Goal: Transaction & Acquisition: Purchase product/service

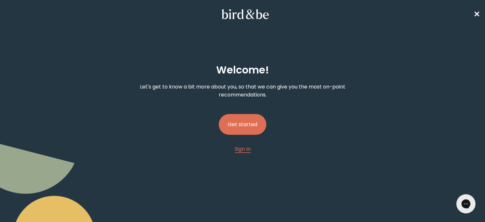
click at [244, 116] on button "Get started" at bounding box center [243, 124] width 48 height 21
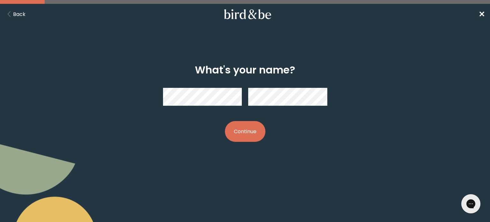
click at [260, 128] on button "Continue" at bounding box center [245, 131] width 41 height 21
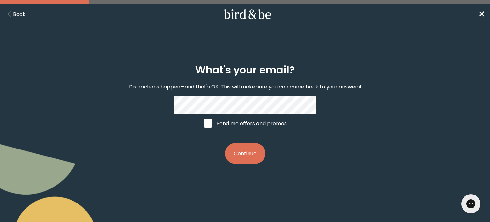
click at [240, 155] on button "Continue" at bounding box center [245, 153] width 41 height 21
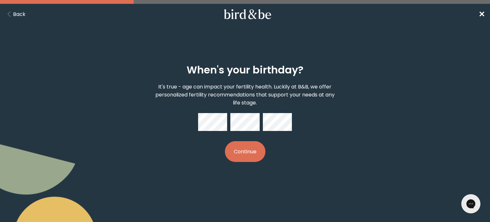
click at [240, 153] on button "Continue" at bounding box center [245, 151] width 41 height 21
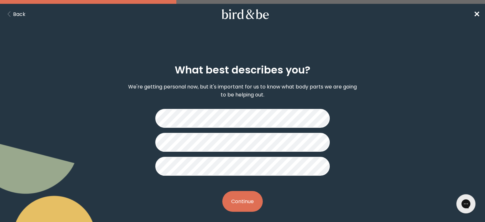
click at [253, 194] on button "Continue" at bounding box center [242, 201] width 41 height 21
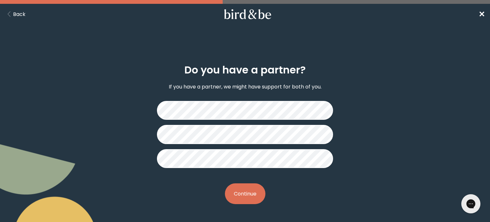
click at [253, 194] on button "Continue" at bounding box center [245, 193] width 41 height 21
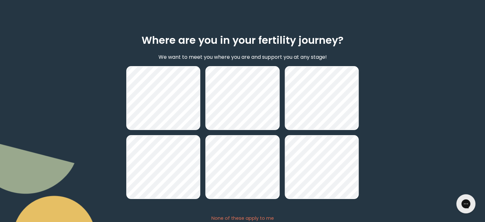
scroll to position [77, 0]
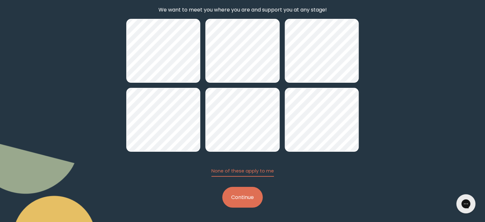
click at [245, 192] on button "Continue" at bounding box center [242, 197] width 41 height 21
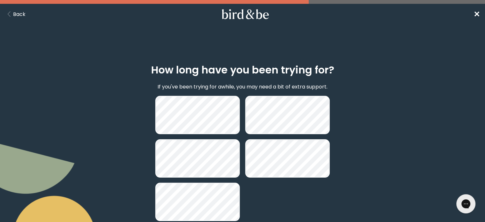
scroll to position [44, 0]
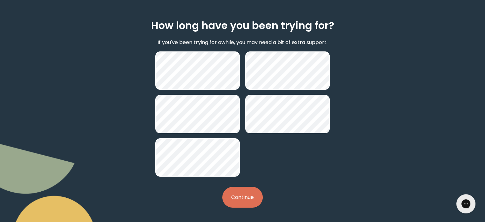
click at [259, 196] on button "Continue" at bounding box center [242, 197] width 41 height 21
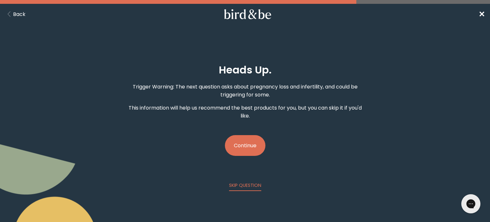
click at [242, 144] on button "Continue" at bounding box center [245, 145] width 41 height 21
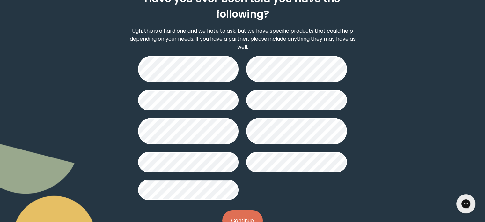
scroll to position [71, 0]
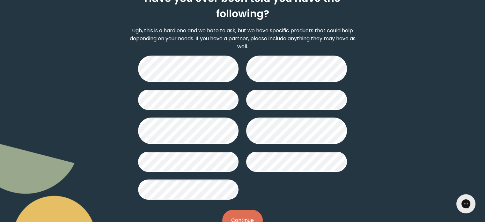
click at [241, 215] on button "Continue" at bounding box center [242, 220] width 41 height 21
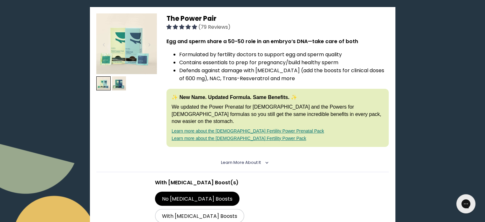
scroll to position [100, 0]
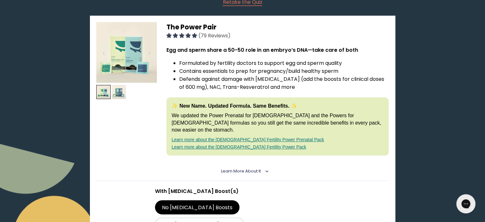
drag, startPoint x: 145, startPoint y: 101, endPoint x: 122, endPoint y: 90, distance: 25.7
click at [122, 90] on div at bounding box center [126, 92] width 61 height 140
click at [122, 90] on img at bounding box center [119, 92] width 14 height 14
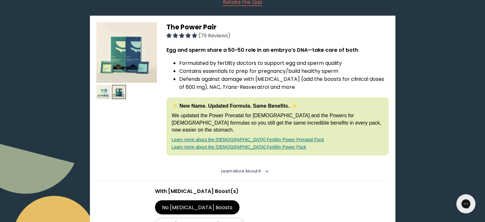
click at [108, 88] on img at bounding box center [103, 92] width 14 height 14
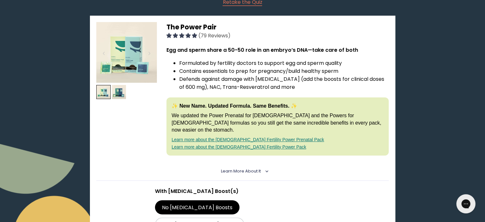
click at [122, 39] on img at bounding box center [126, 52] width 61 height 61
click at [132, 48] on img at bounding box center [126, 52] width 61 height 61
click at [192, 24] on span "The Power Pair" at bounding box center [192, 26] width 50 height 9
click at [124, 56] on img at bounding box center [126, 52] width 61 height 61
click at [239, 217] on label "With [MEDICAL_DATA] Boosts" at bounding box center [200, 224] width 90 height 14
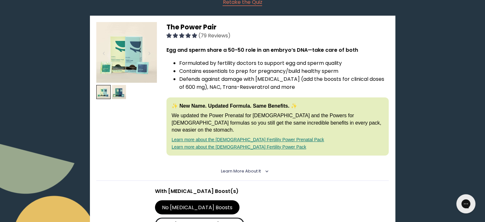
click at [0, 0] on input "With [MEDICAL_DATA] Boosts" at bounding box center [0, 0] width 0 height 0
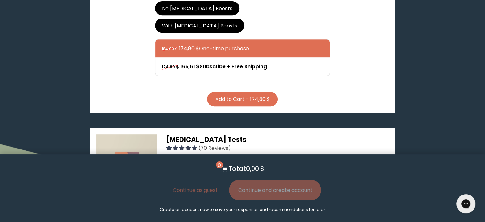
scroll to position [324, 0]
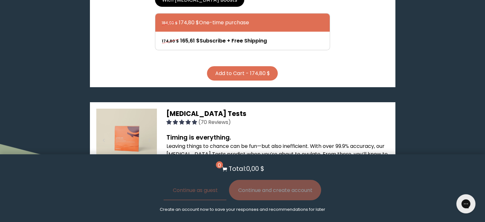
click at [258, 66] on button "Add to Cart - 174,80 $" at bounding box center [242, 73] width 71 height 14
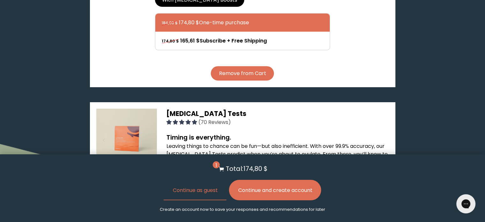
scroll to position [0, 0]
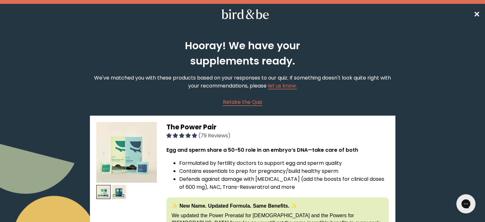
click at [476, 13] on span "✕" at bounding box center [477, 14] width 6 height 11
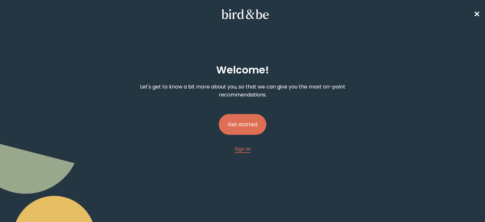
click at [250, 122] on button "Get started" at bounding box center [243, 124] width 48 height 21
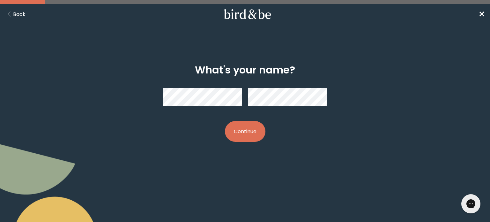
click at [239, 130] on button "Continue" at bounding box center [245, 131] width 41 height 21
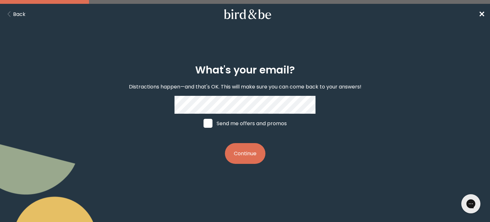
click at [249, 164] on button "Continue" at bounding box center [245, 153] width 41 height 21
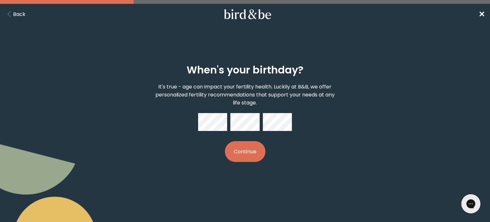
click at [251, 155] on button "Continue" at bounding box center [245, 151] width 41 height 21
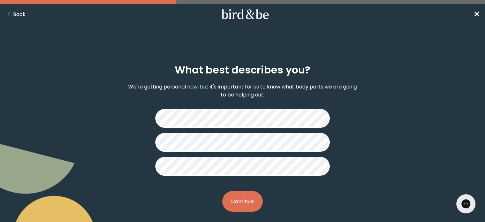
click at [255, 197] on button "Continue" at bounding box center [242, 201] width 41 height 21
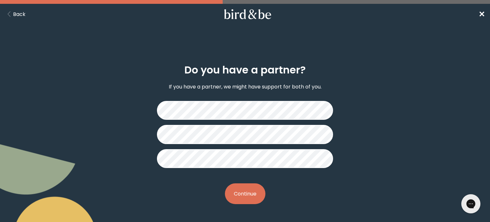
click at [247, 195] on button "Continue" at bounding box center [245, 193] width 41 height 21
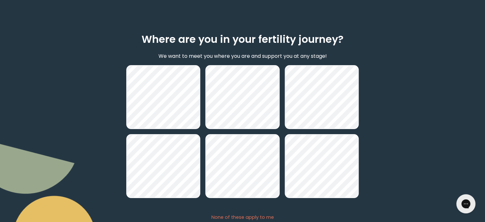
scroll to position [40, 0]
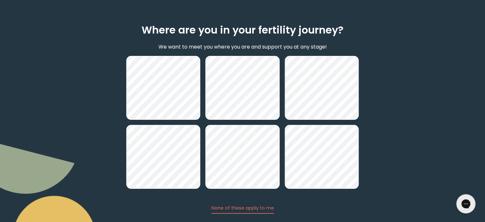
drag, startPoint x: 477, startPoint y: 109, endPoint x: 489, endPoint y: 143, distance: 35.6
click at [485, 143] on html "plus-circle minus-circle close-circle Bird & Be Logo Bird & Be Logo arrow-left …" at bounding box center [242, 71] width 485 height 222
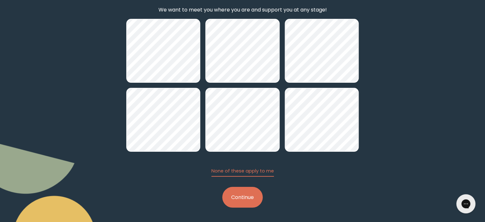
click at [248, 199] on button "Continue" at bounding box center [242, 197] width 41 height 21
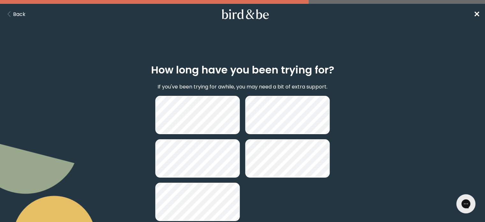
scroll to position [44, 0]
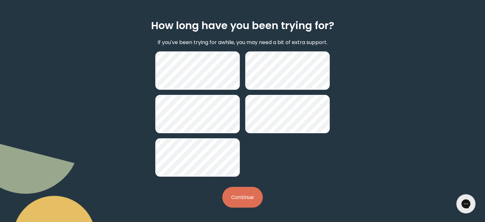
click at [252, 192] on button "Continue" at bounding box center [242, 197] width 41 height 21
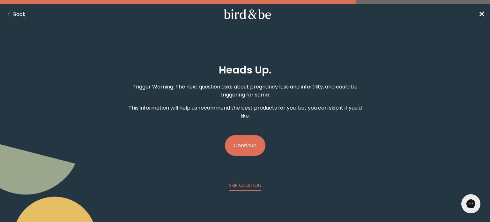
click at [248, 144] on button "Continue" at bounding box center [245, 145] width 41 height 21
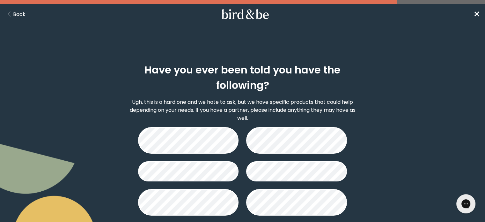
scroll to position [73, 0]
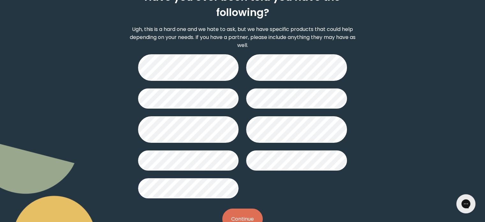
click at [234, 213] on button "Continue" at bounding box center [242, 218] width 41 height 21
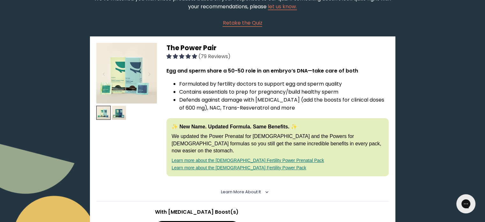
scroll to position [73, 0]
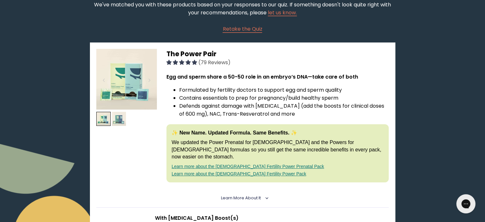
click at [118, 120] on img at bounding box center [119, 119] width 14 height 14
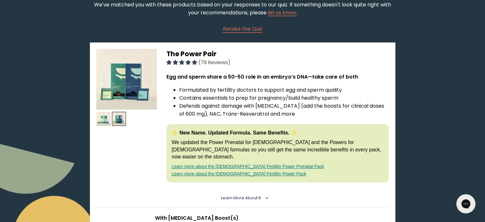
click at [130, 91] on img at bounding box center [126, 79] width 61 height 61
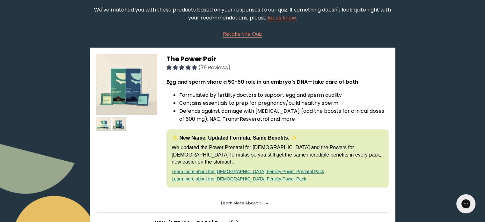
scroll to position [19, 0]
